Goal: Find specific page/section: Find specific page/section

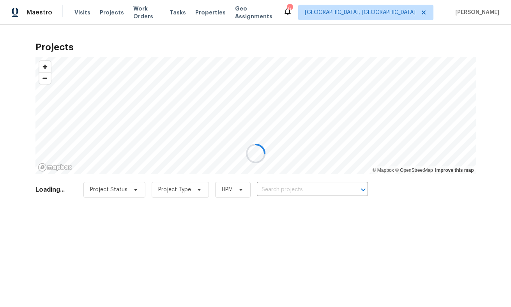
click at [384, 11] on div at bounding box center [255, 153] width 511 height 307
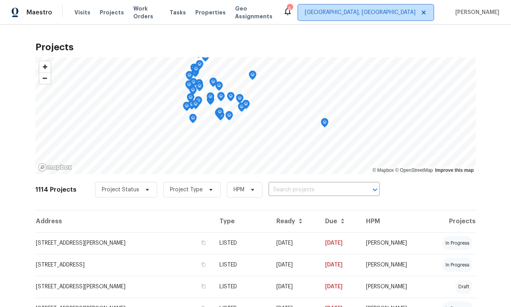
click at [402, 14] on span "[GEOGRAPHIC_DATA], [GEOGRAPHIC_DATA]" at bounding box center [360, 13] width 111 height 8
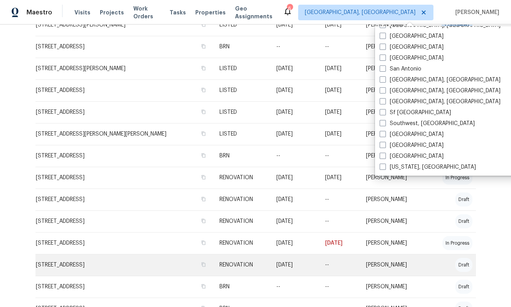
scroll to position [1055, 0]
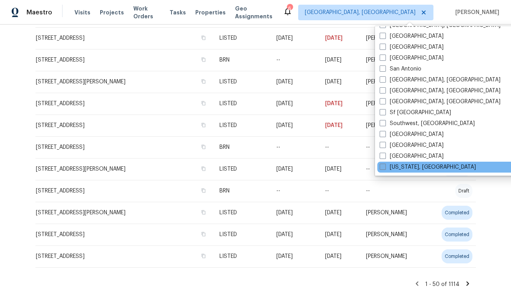
click at [384, 165] on span at bounding box center [382, 167] width 6 height 6
click at [384, 165] on input "[US_STATE], [GEOGRAPHIC_DATA]" at bounding box center [381, 165] width 5 height 5
checkbox input "true"
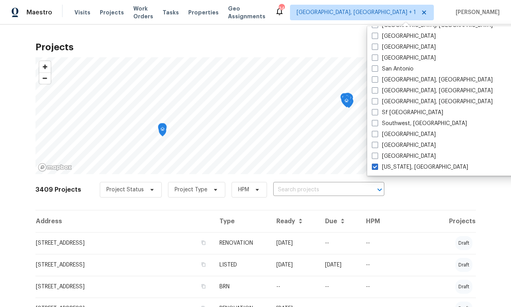
click at [351, 35] on div "Projects © Mapbox © OpenStreetMap Improve this map 3409 Projects Project Status…" at bounding box center [255, 166] width 511 height 282
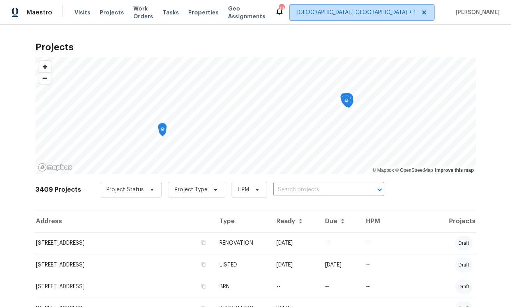
click at [412, 9] on span "Albuquerque, NM + 1" at bounding box center [355, 13] width 119 height 8
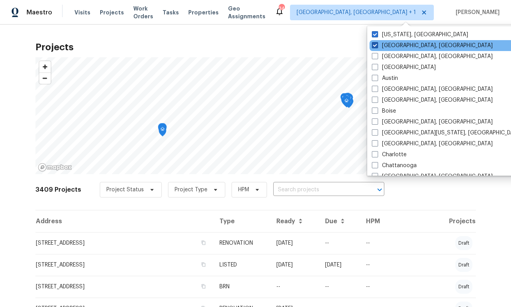
click at [374, 46] on span at bounding box center [375, 45] width 6 height 6
click at [374, 46] on input "Albuquerque, NM" at bounding box center [374, 44] width 5 height 5
checkbox input "false"
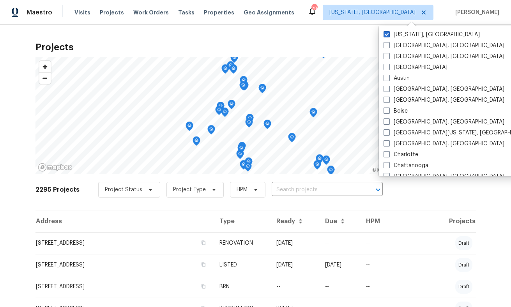
click at [325, 45] on h2 "Projects" at bounding box center [255, 47] width 440 height 8
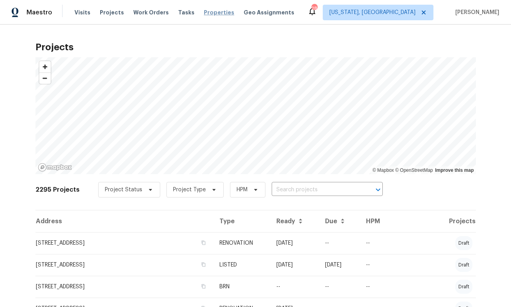
click at [204, 13] on span "Properties" at bounding box center [219, 13] width 30 height 8
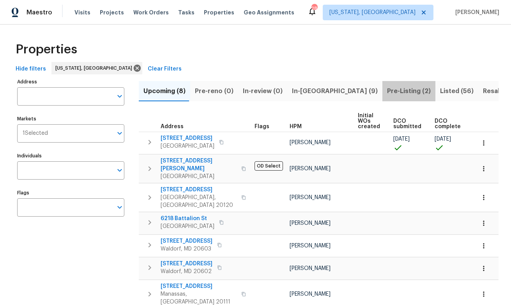
click at [387, 92] on span "Pre-Listing (2)" at bounding box center [409, 91] width 44 height 11
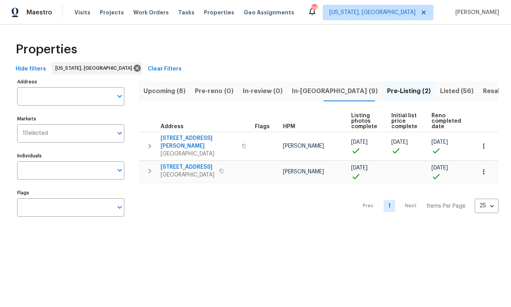
click at [440, 91] on span "Listed (56)" at bounding box center [456, 91] width 33 height 11
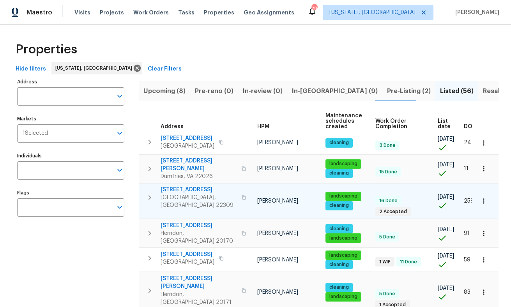
scroll to position [0, 54]
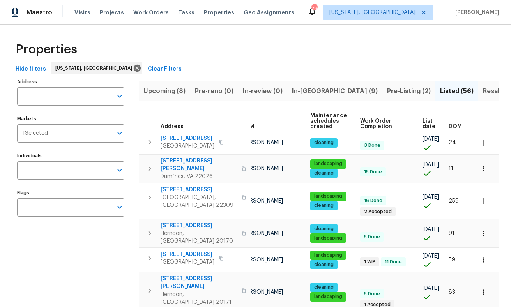
click at [431, 126] on span "List date" at bounding box center [428, 123] width 13 height 11
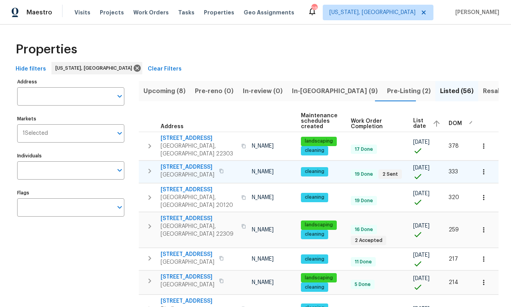
scroll to position [0, 67]
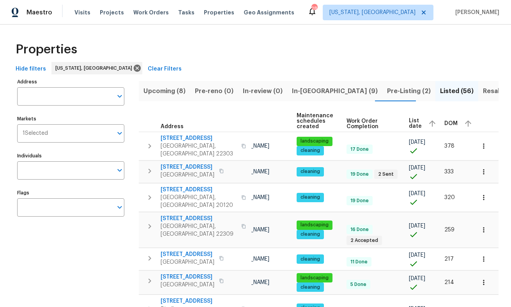
click at [429, 122] on icon "button" at bounding box center [432, 123] width 6 height 6
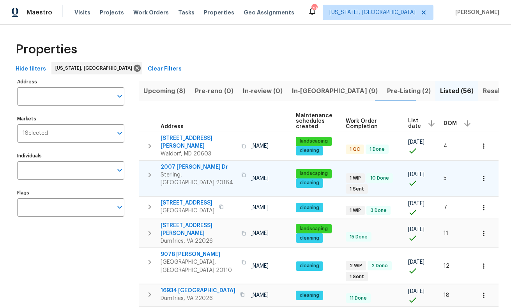
scroll to position [2, 0]
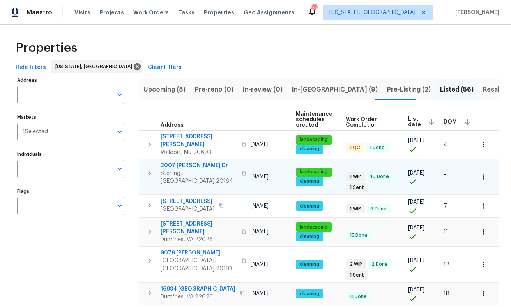
click at [241, 171] on icon "button" at bounding box center [243, 173] width 4 height 4
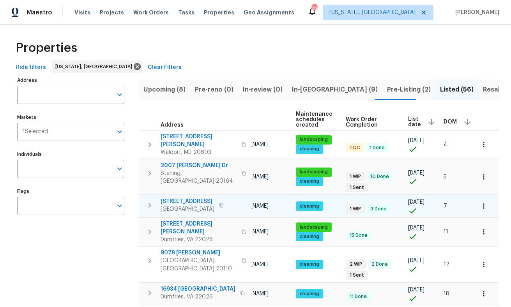
click at [214, 197] on span "2905 Chinkapin Oak Ln" at bounding box center [187, 201] width 54 height 8
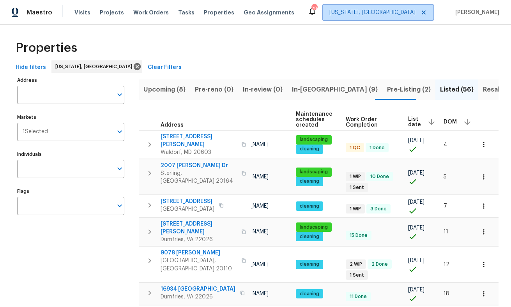
click at [407, 12] on span "[US_STATE], [GEOGRAPHIC_DATA]" at bounding box center [372, 13] width 86 height 8
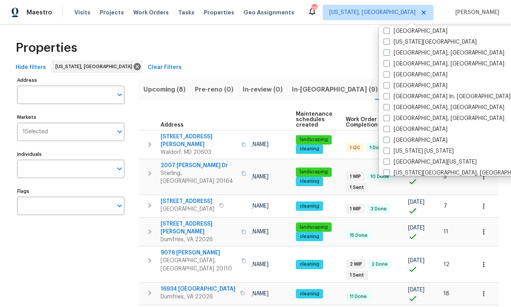
scroll to position [522, 0]
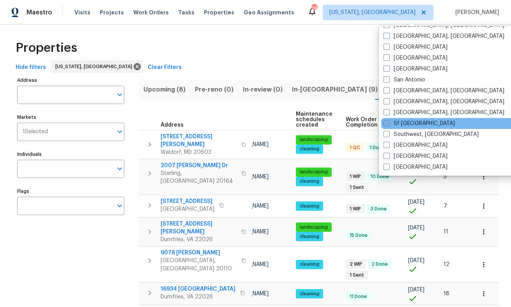
drag, startPoint x: 384, startPoint y: 146, endPoint x: 392, endPoint y: 120, distance: 26.4
click at [385, 144] on span at bounding box center [386, 145] width 6 height 6
click at [385, 144] on input "St Louis" at bounding box center [385, 143] width 5 height 5
checkbox input "true"
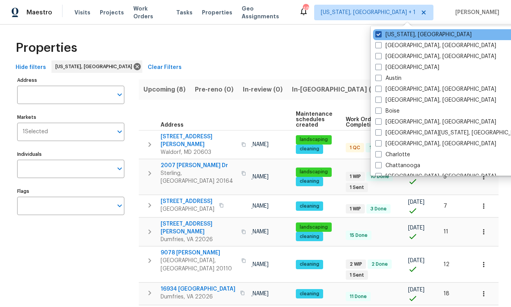
click at [378, 34] on span at bounding box center [378, 34] width 6 height 6
click at [378, 34] on input "[US_STATE], [GEOGRAPHIC_DATA]" at bounding box center [377, 33] width 5 height 5
checkbox input "false"
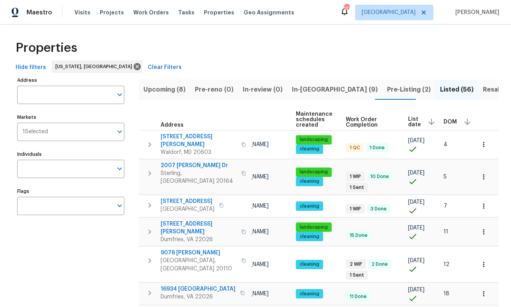
click at [298, 17] on div "Maestro Visits Projects Work Orders Tasks Properties Geo Assignments 20 St Loui…" at bounding box center [255, 12] width 511 height 25
click at [210, 12] on span "Properties" at bounding box center [219, 13] width 30 height 8
click at [213, 13] on span "Properties" at bounding box center [219, 13] width 30 height 8
click at [110, 14] on span "Projects" at bounding box center [112, 13] width 24 height 8
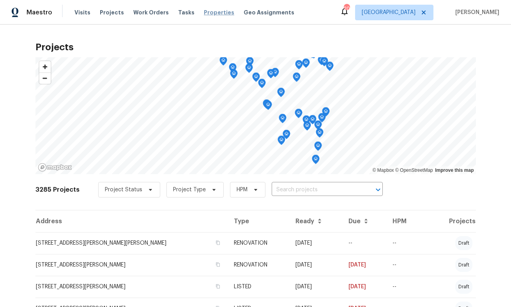
click at [218, 14] on span "Properties" at bounding box center [219, 13] width 30 height 8
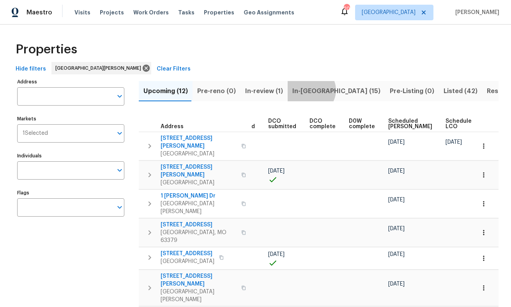
click at [305, 90] on span "In-reno (15)" at bounding box center [336, 91] width 88 height 11
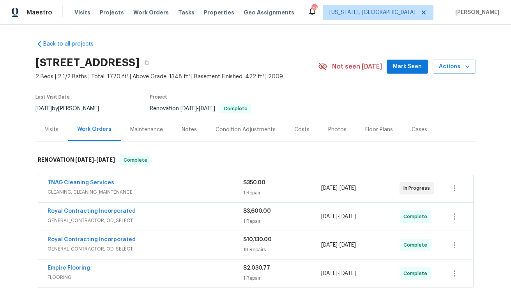
click at [337, 131] on div "Photos" at bounding box center [337, 130] width 18 height 8
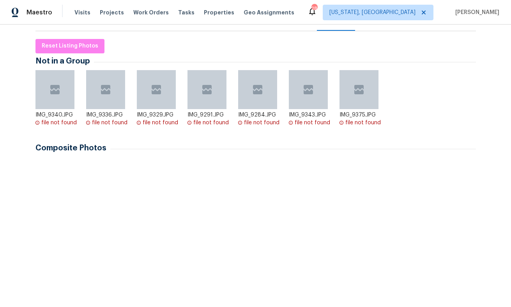
scroll to position [130, 0]
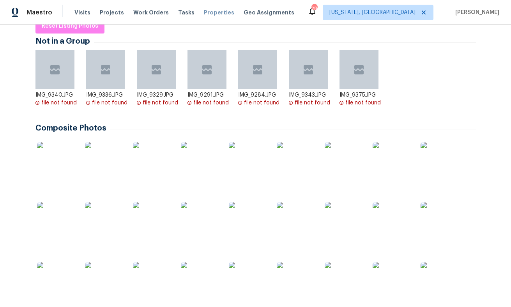
click at [215, 14] on span "Properties" at bounding box center [219, 13] width 30 height 8
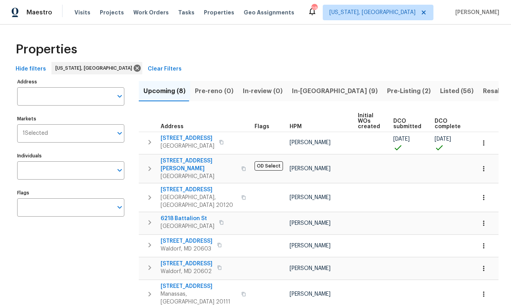
click at [301, 92] on span "In-reno (9)" at bounding box center [335, 91] width 86 height 11
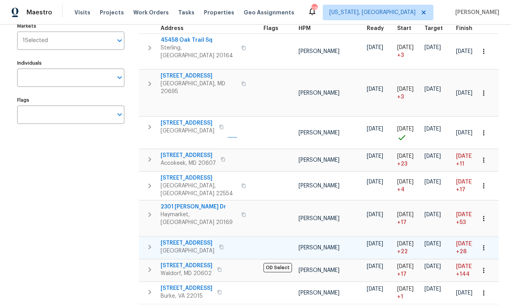
scroll to position [0, 29]
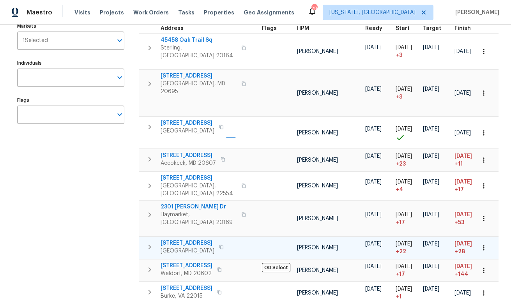
click at [194, 239] on span "1 Pembrooke View Ct" at bounding box center [187, 243] width 54 height 8
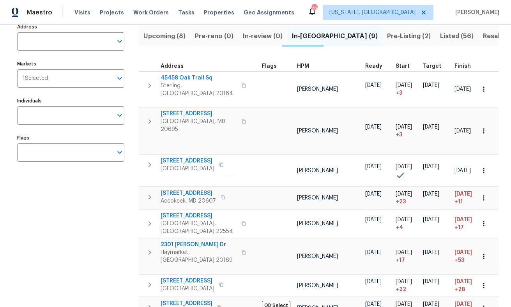
scroll to position [0, 0]
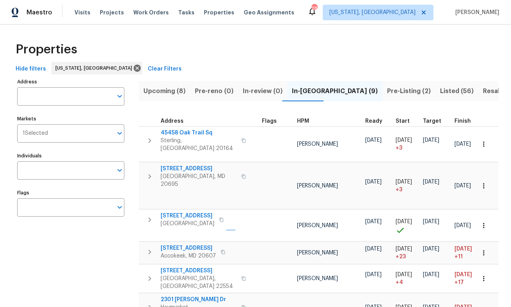
click at [387, 92] on span "Pre-Listing (2)" at bounding box center [409, 91] width 44 height 11
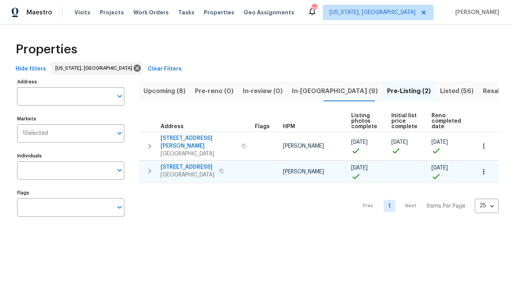
click at [181, 163] on span "1715 Calais Ct" at bounding box center [187, 167] width 54 height 8
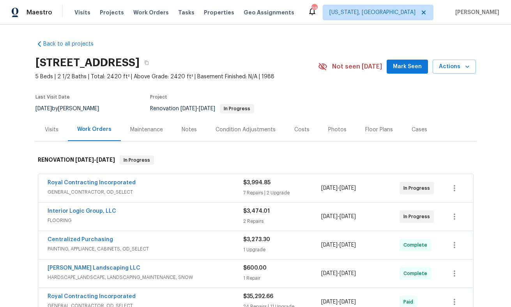
click at [232, 130] on div "Condition Adjustments" at bounding box center [245, 130] width 60 height 8
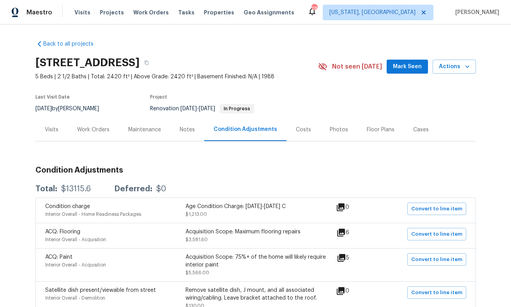
click at [99, 129] on div "Work Orders" at bounding box center [93, 130] width 32 height 8
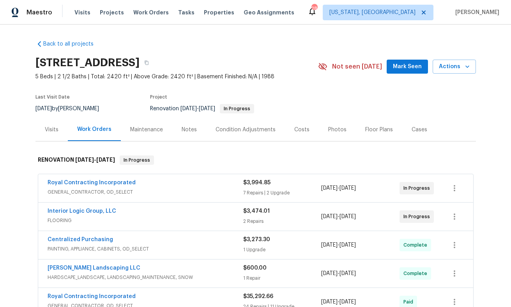
scroll to position [2, 0]
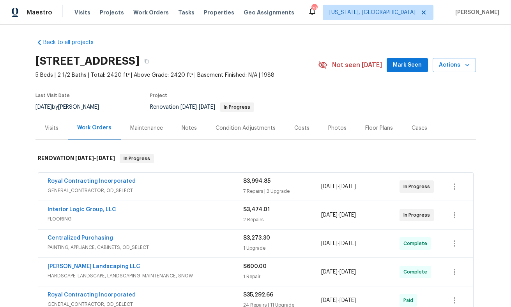
click at [57, 129] on div "Visits" at bounding box center [52, 128] width 14 height 8
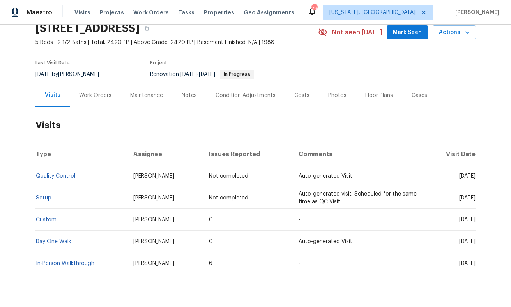
scroll to position [55, 0]
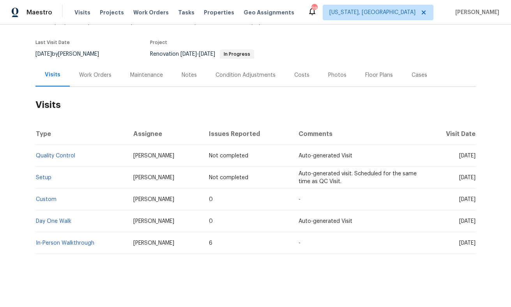
click at [102, 76] on div "Work Orders" at bounding box center [95, 75] width 32 height 8
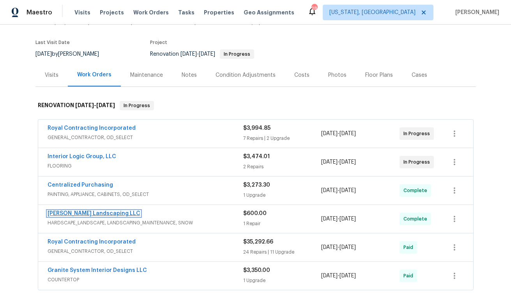
click at [77, 213] on link "Ruiz Landscaping LLC" at bounding box center [94, 213] width 93 height 5
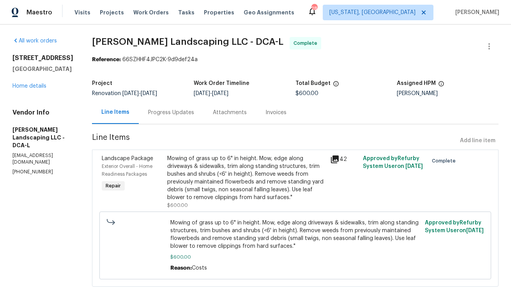
click at [338, 161] on icon at bounding box center [335, 159] width 8 height 8
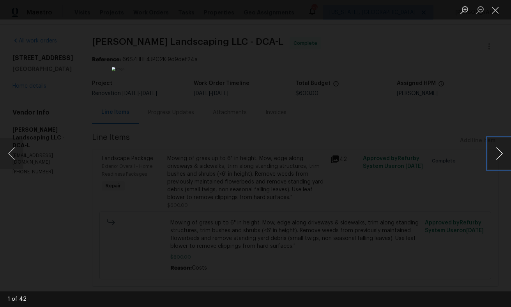
click at [500, 155] on button "Next image" at bounding box center [498, 153] width 23 height 31
click at [494, 10] on button "Close lightbox" at bounding box center [495, 10] width 16 height 14
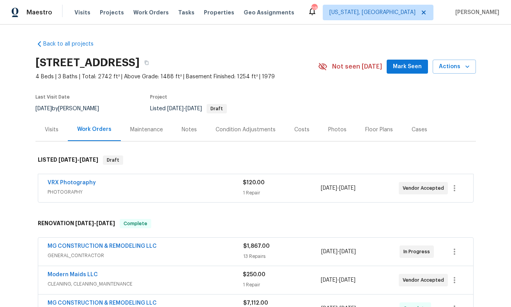
click at [333, 129] on div "Photos" at bounding box center [337, 130] width 18 height 8
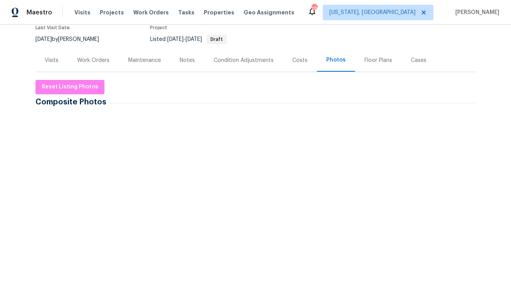
scroll to position [92, 0]
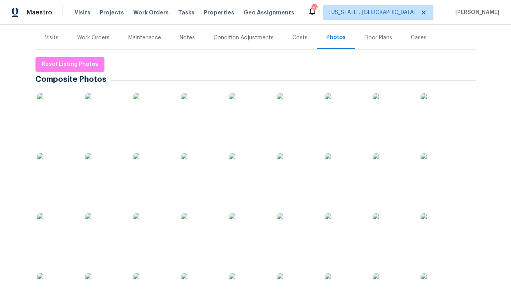
click at [355, 174] on img at bounding box center [343, 172] width 39 height 39
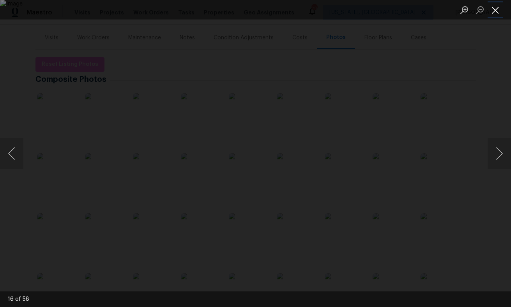
click at [495, 12] on button "Close lightbox" at bounding box center [495, 10] width 16 height 14
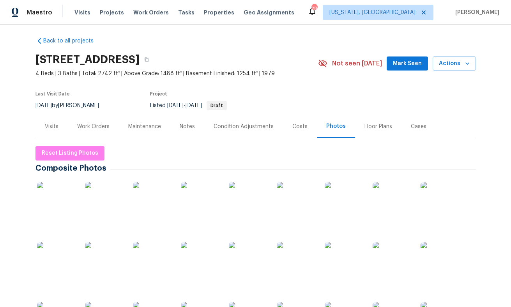
scroll to position [0, 0]
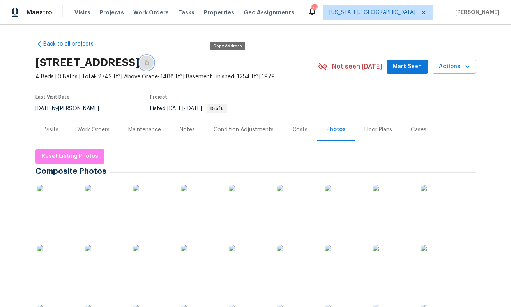
click at [149, 64] on icon "button" at bounding box center [146, 62] width 5 height 5
